Goal: Transaction & Acquisition: Book appointment/travel/reservation

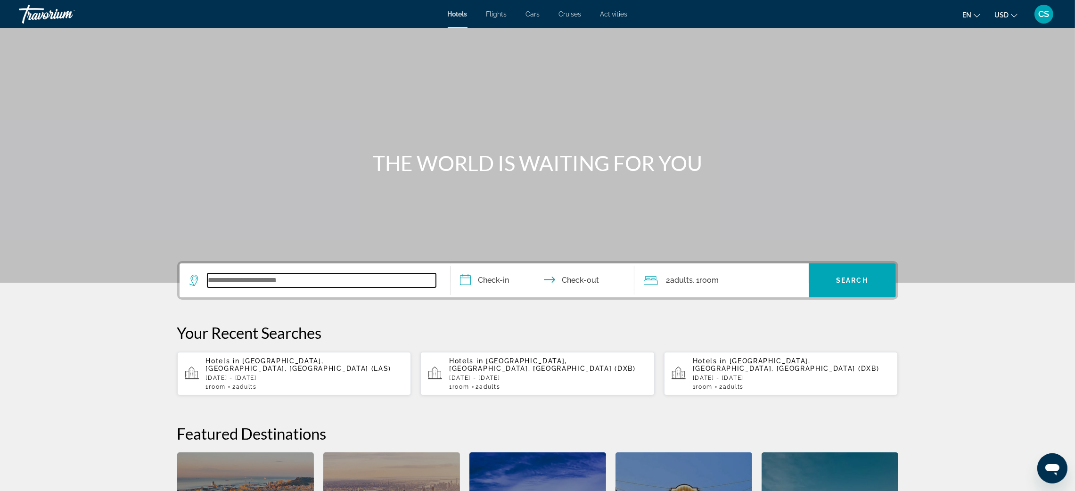
click at [228, 274] on input "Search widget" at bounding box center [321, 280] width 229 height 14
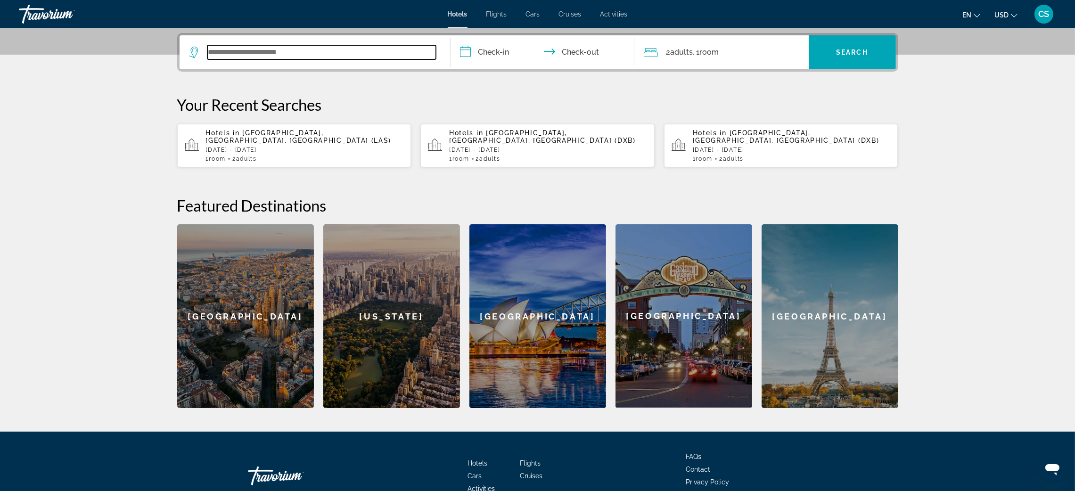
scroll to position [230, 0]
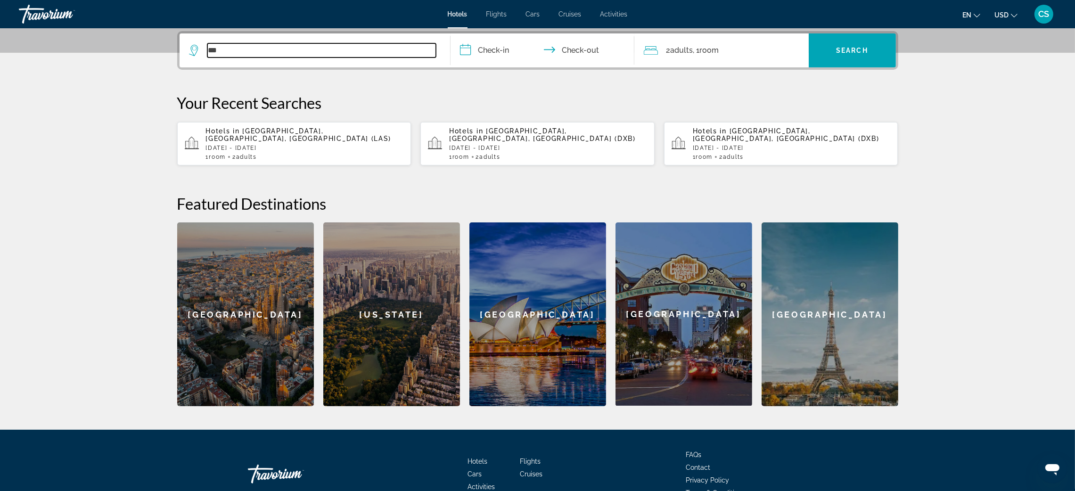
type input "***"
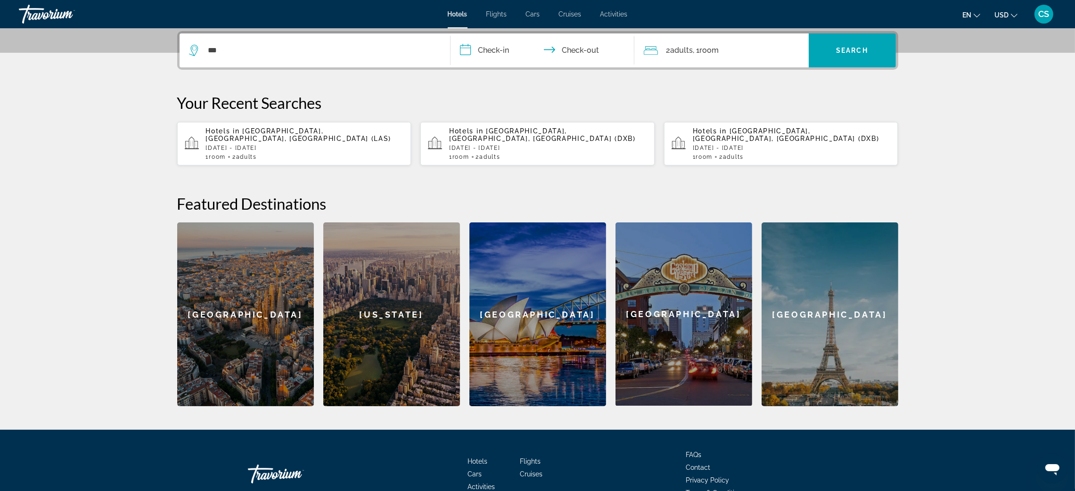
click at [326, 135] on span "[GEOGRAPHIC_DATA], [GEOGRAPHIC_DATA], [GEOGRAPHIC_DATA] (LAS)" at bounding box center [299, 134] width 186 height 15
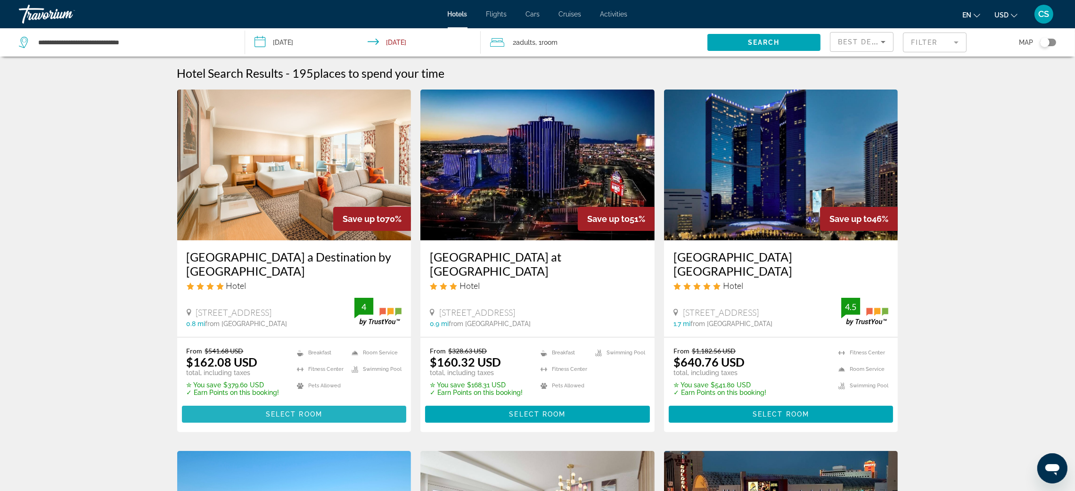
click at [291, 414] on span "Select Room" at bounding box center [294, 414] width 57 height 8
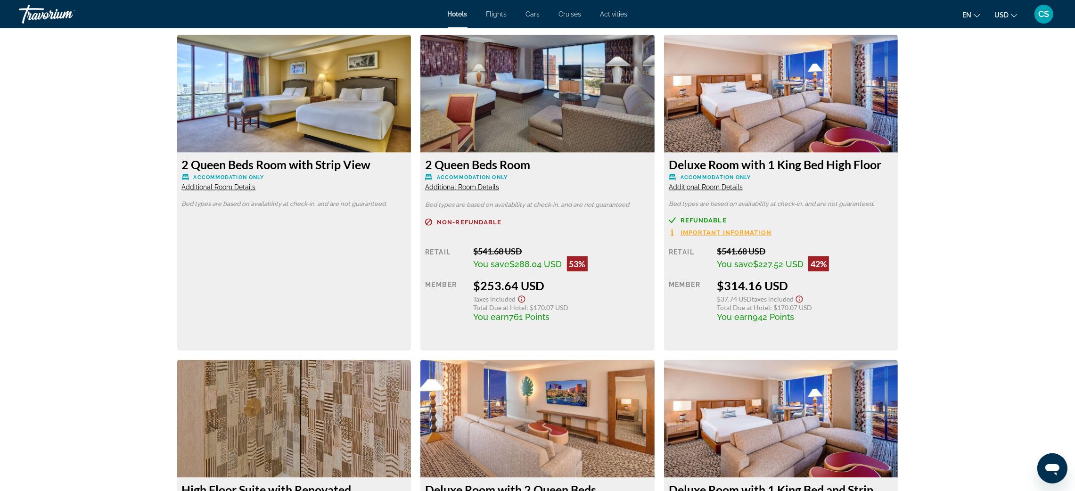
scroll to position [1626, 0]
